Goal: Task Accomplishment & Management: Complete application form

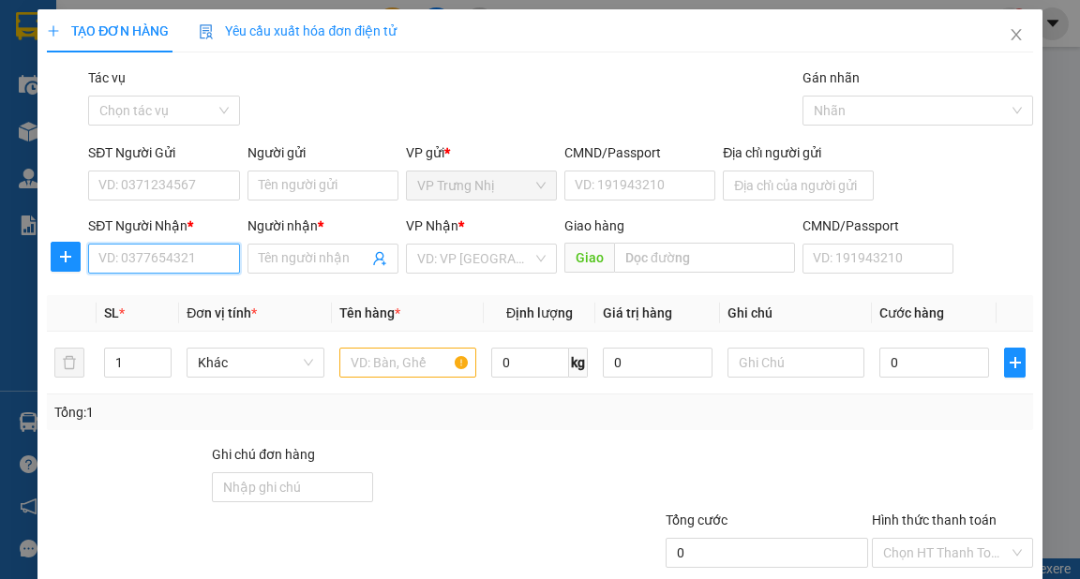
click at [135, 260] on input "SĐT Người Nhận *" at bounding box center [163, 259] width 151 height 30
type input "0906477298"
click at [198, 292] on div "0906477298 - HÒA" at bounding box center [161, 296] width 127 height 21
type input "HÒA"
type input "0906477298"
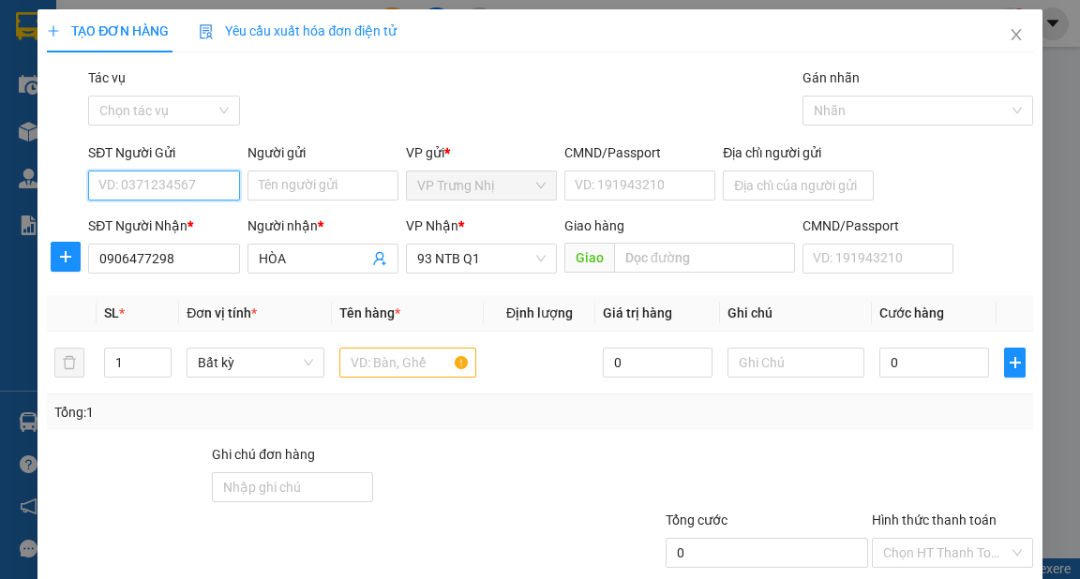
click at [189, 188] on input "SĐT Người Gửi" at bounding box center [163, 186] width 151 height 30
click at [189, 214] on div "0909172256 - NGỌC" at bounding box center [161, 223] width 127 height 21
type input "0909172256"
type input "NGỌC"
click at [384, 367] on input "text" at bounding box center [408, 363] width 138 height 30
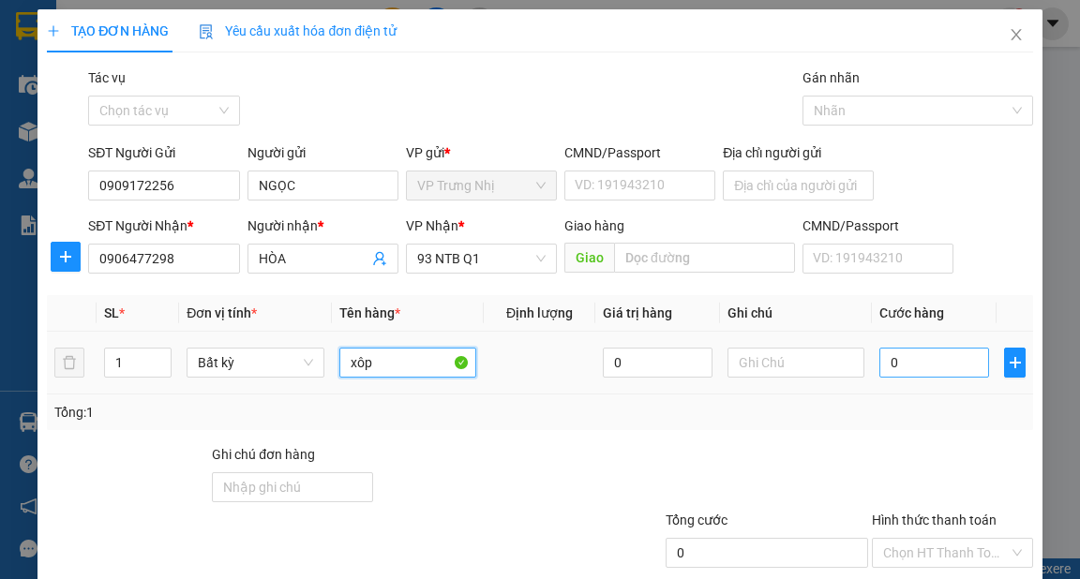
type input "xôp"
click at [928, 364] on input "0" at bounding box center [934, 363] width 110 height 30
type input "4"
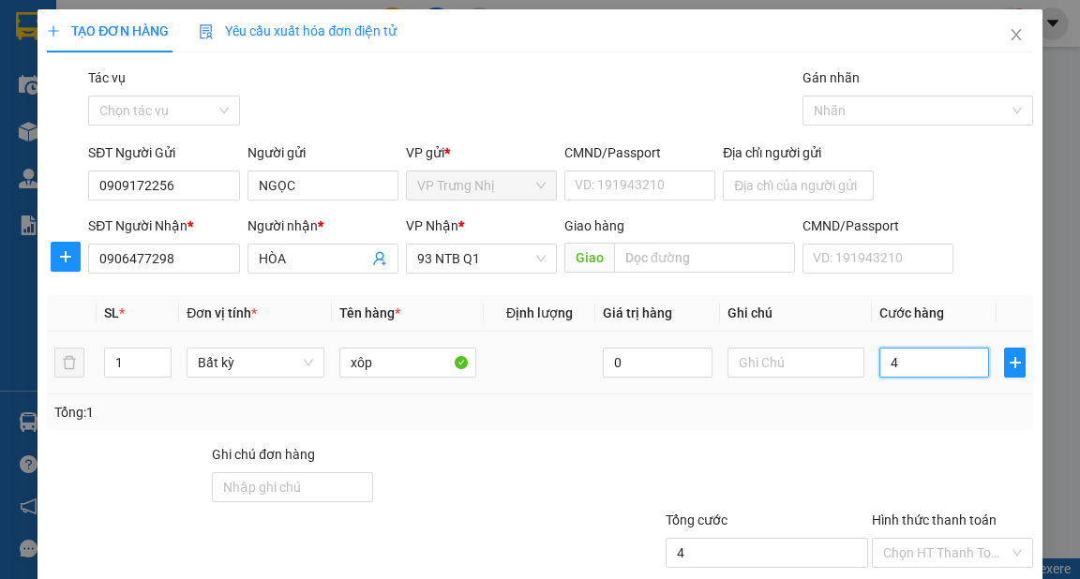
type input "40"
type input "40.000"
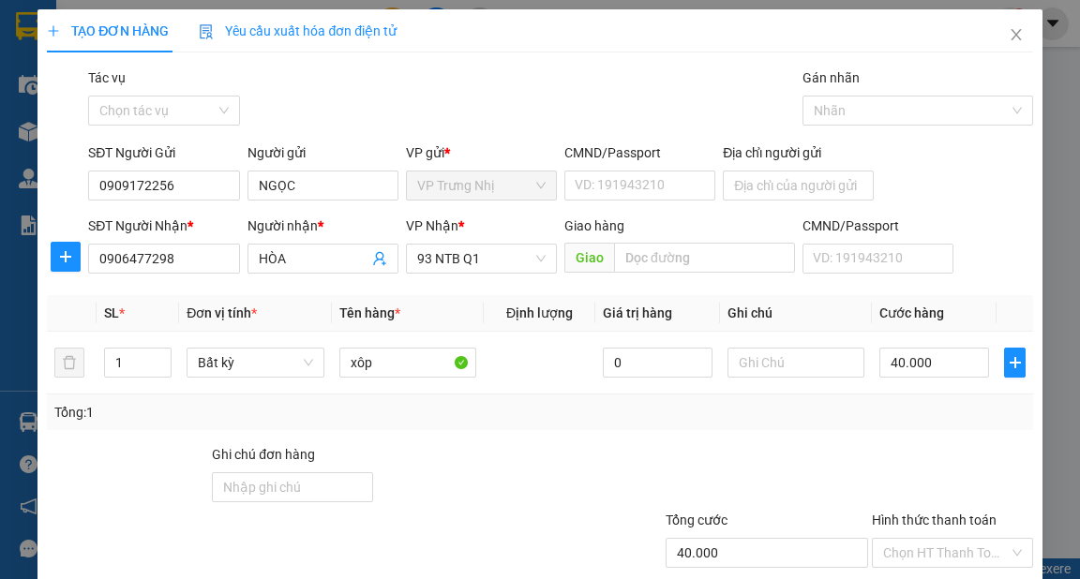
click at [908, 408] on div "Tổng: 1" at bounding box center [539, 412] width 970 height 21
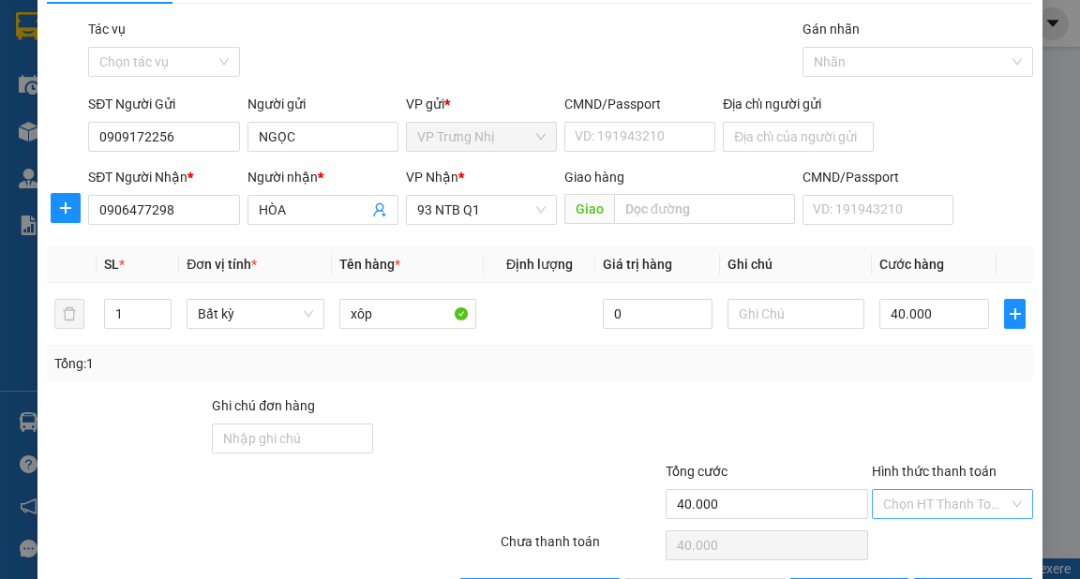
scroll to position [112, 0]
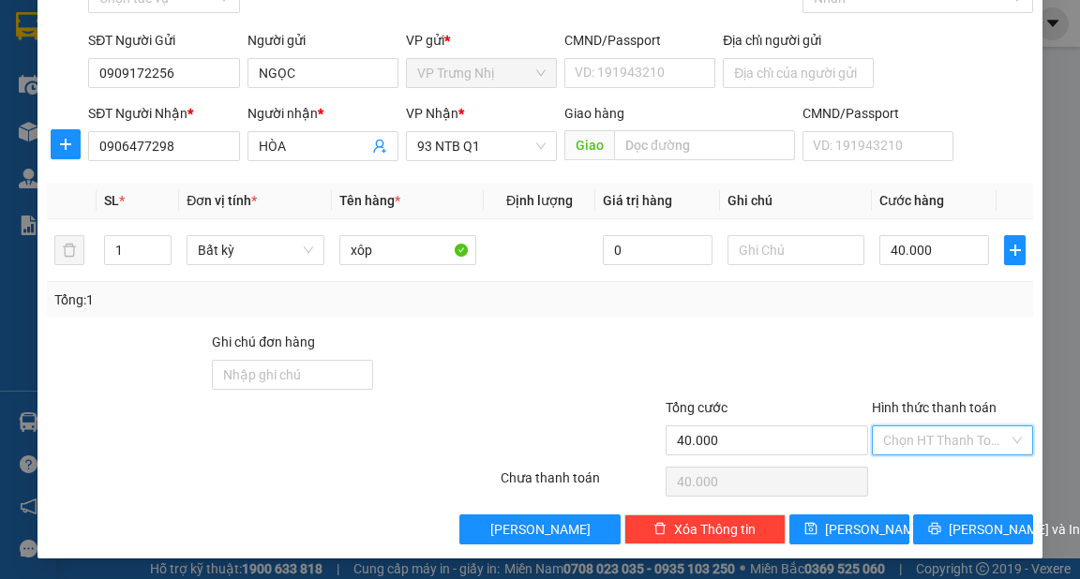
click at [921, 446] on input "Hình thức thanh toán" at bounding box center [946, 441] width 126 height 28
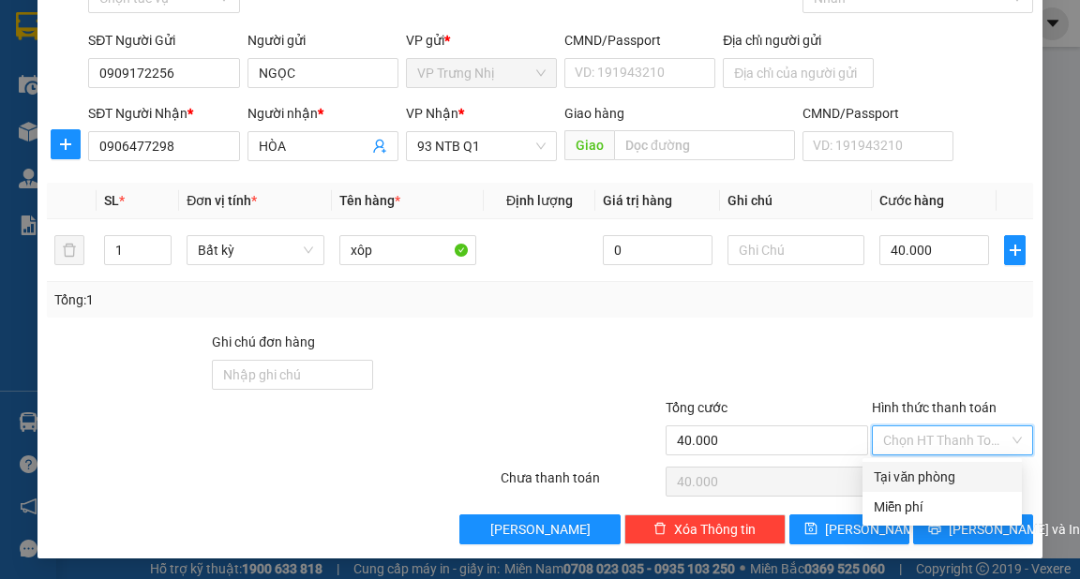
click at [918, 469] on div "Tại văn phòng" at bounding box center [942, 477] width 137 height 21
type input "0"
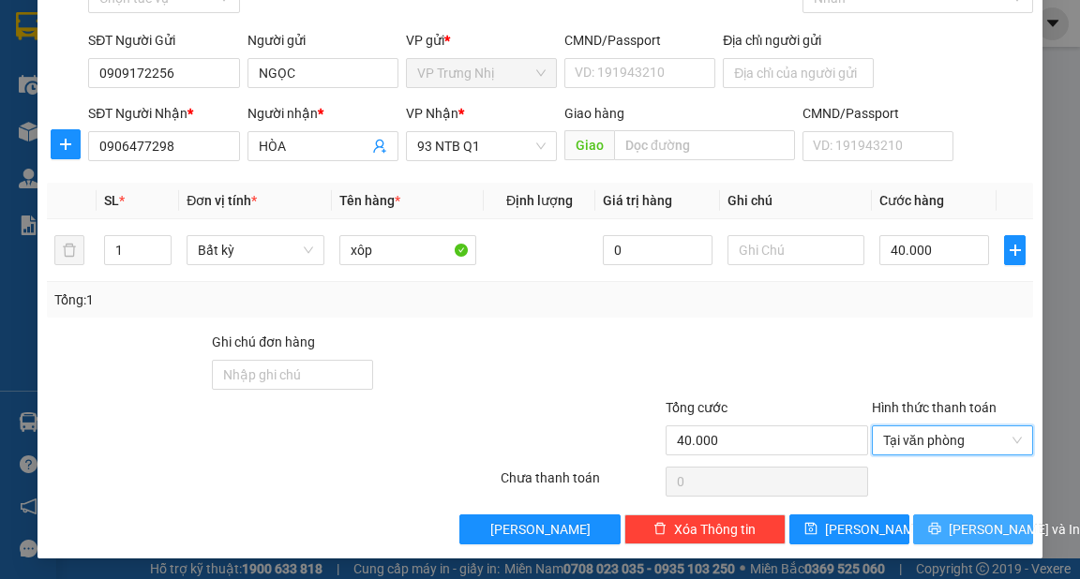
click at [952, 531] on span "[PERSON_NAME] và In" at bounding box center [1014, 529] width 131 height 21
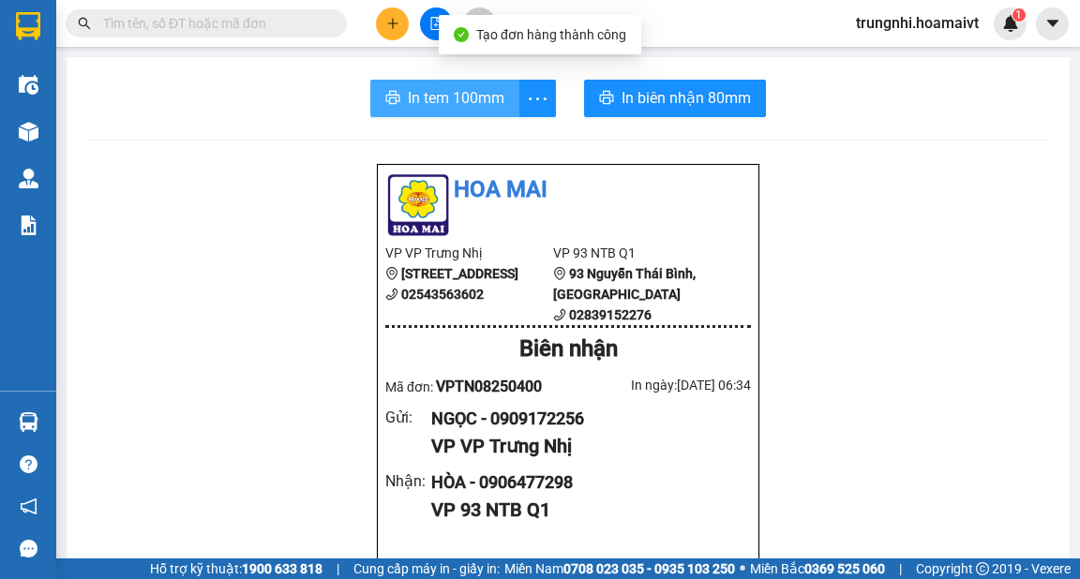
click at [431, 112] on button "In tem 100mm" at bounding box center [444, 98] width 149 height 37
